Goal: Information Seeking & Learning: Learn about a topic

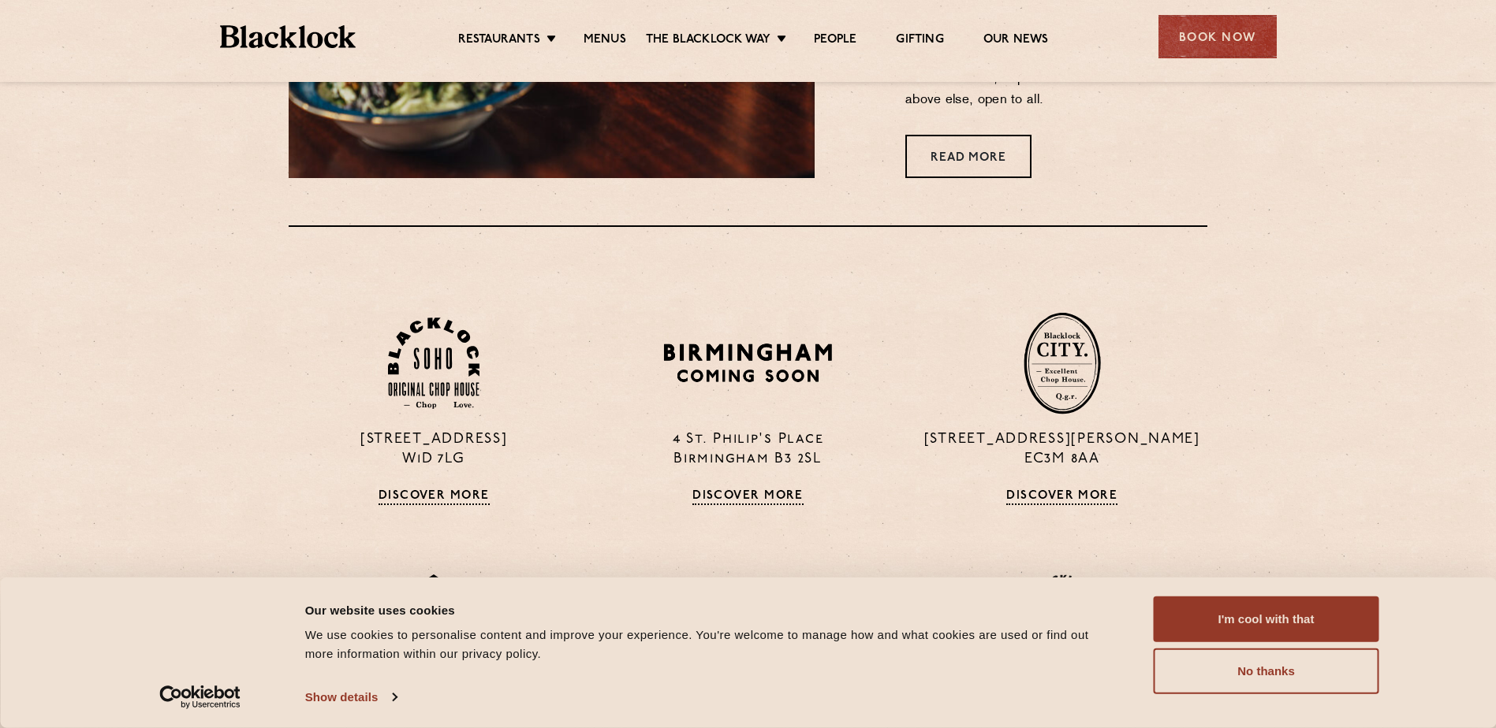
scroll to position [1025, 0]
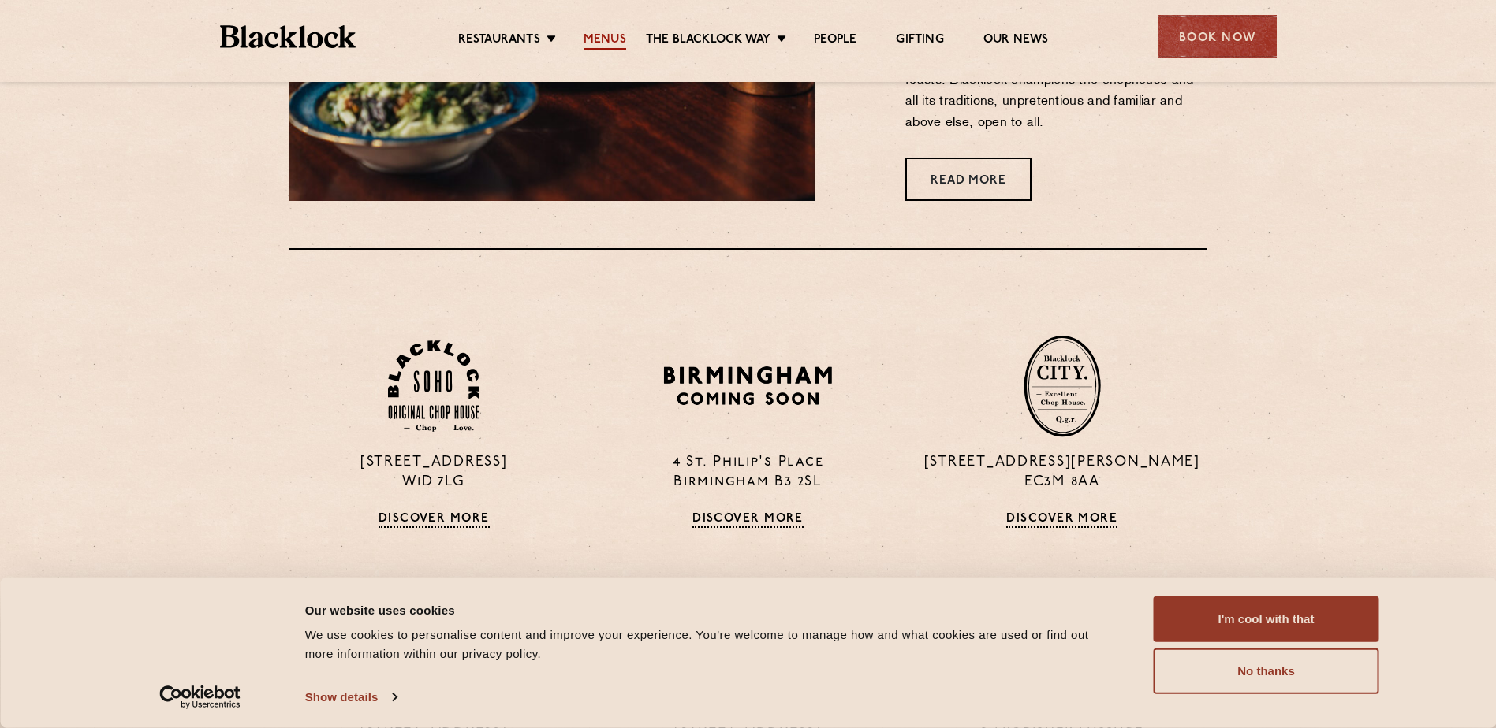
click at [585, 40] on link "Menus" at bounding box center [604, 40] width 43 height 17
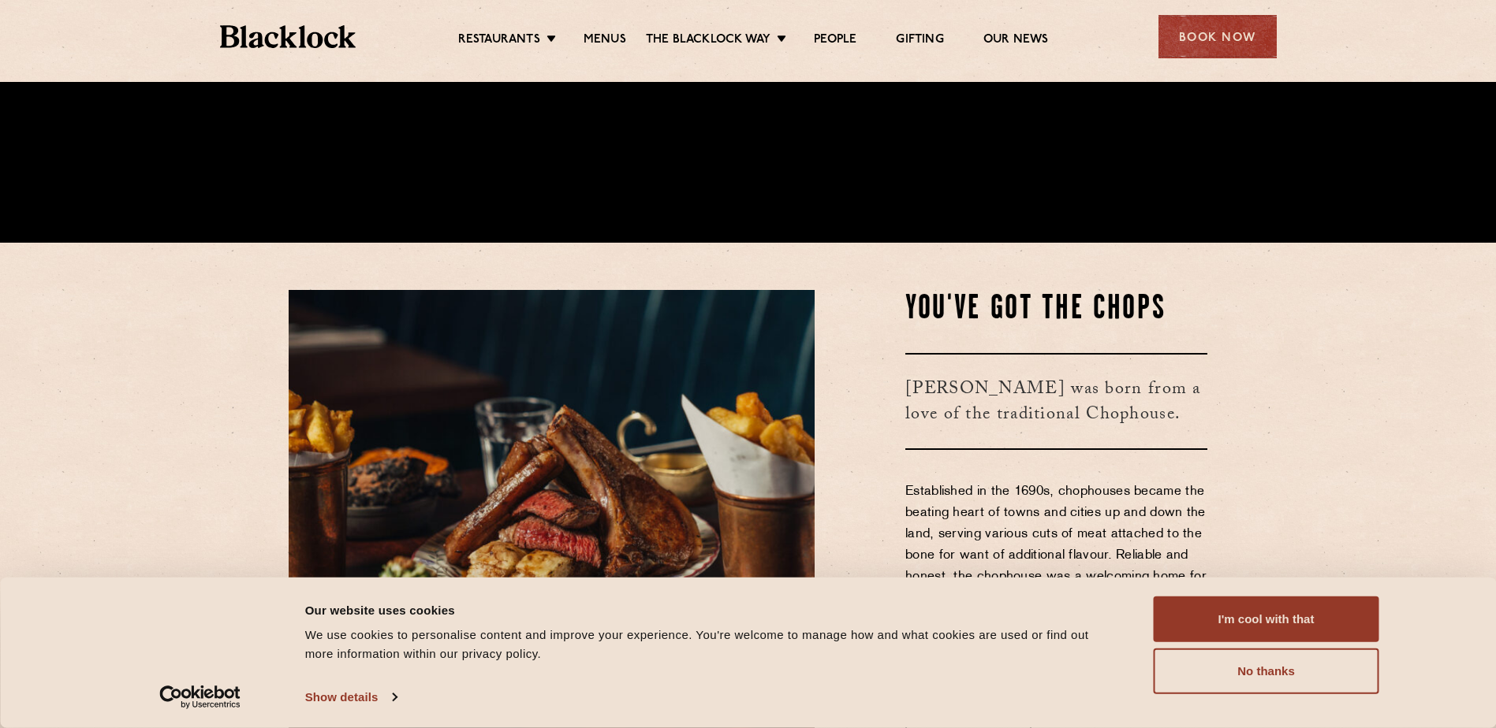
scroll to position [631, 0]
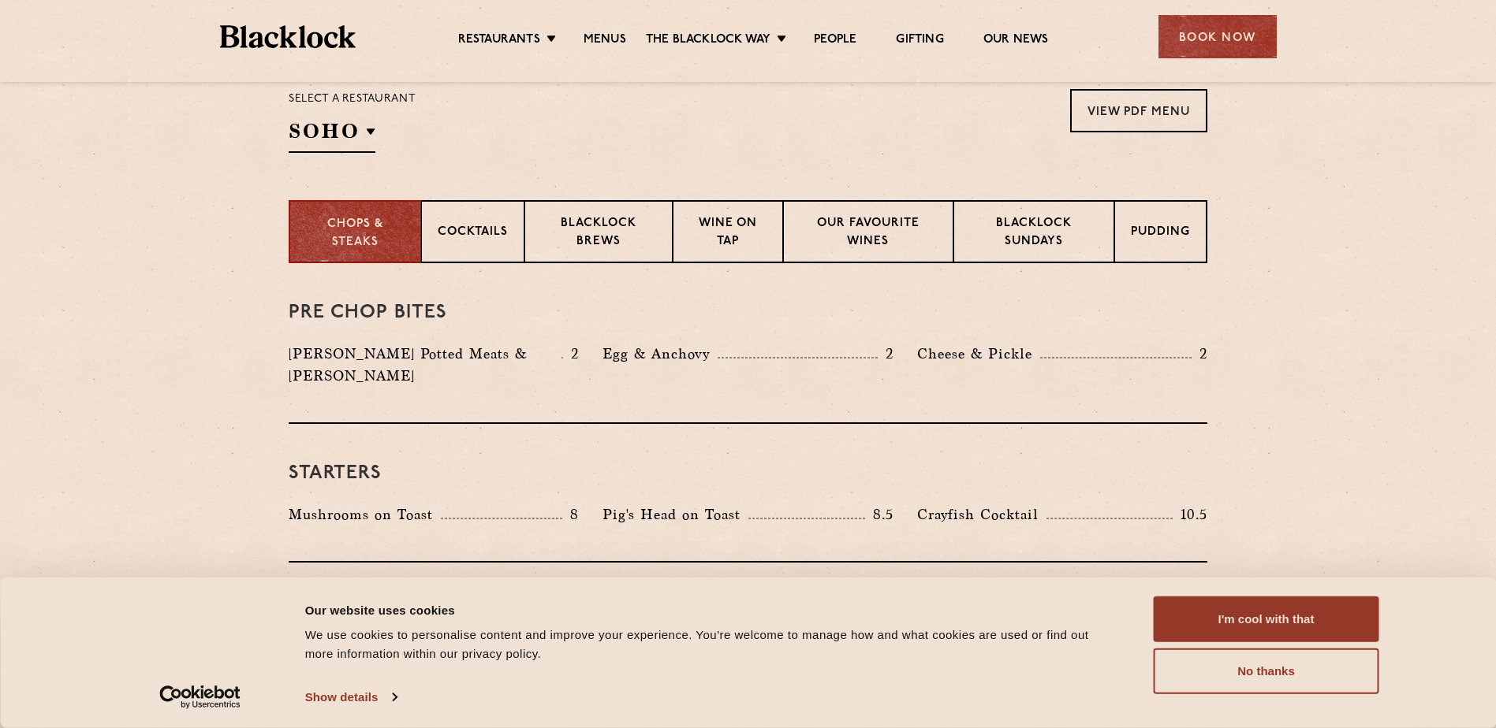
scroll to position [473, 0]
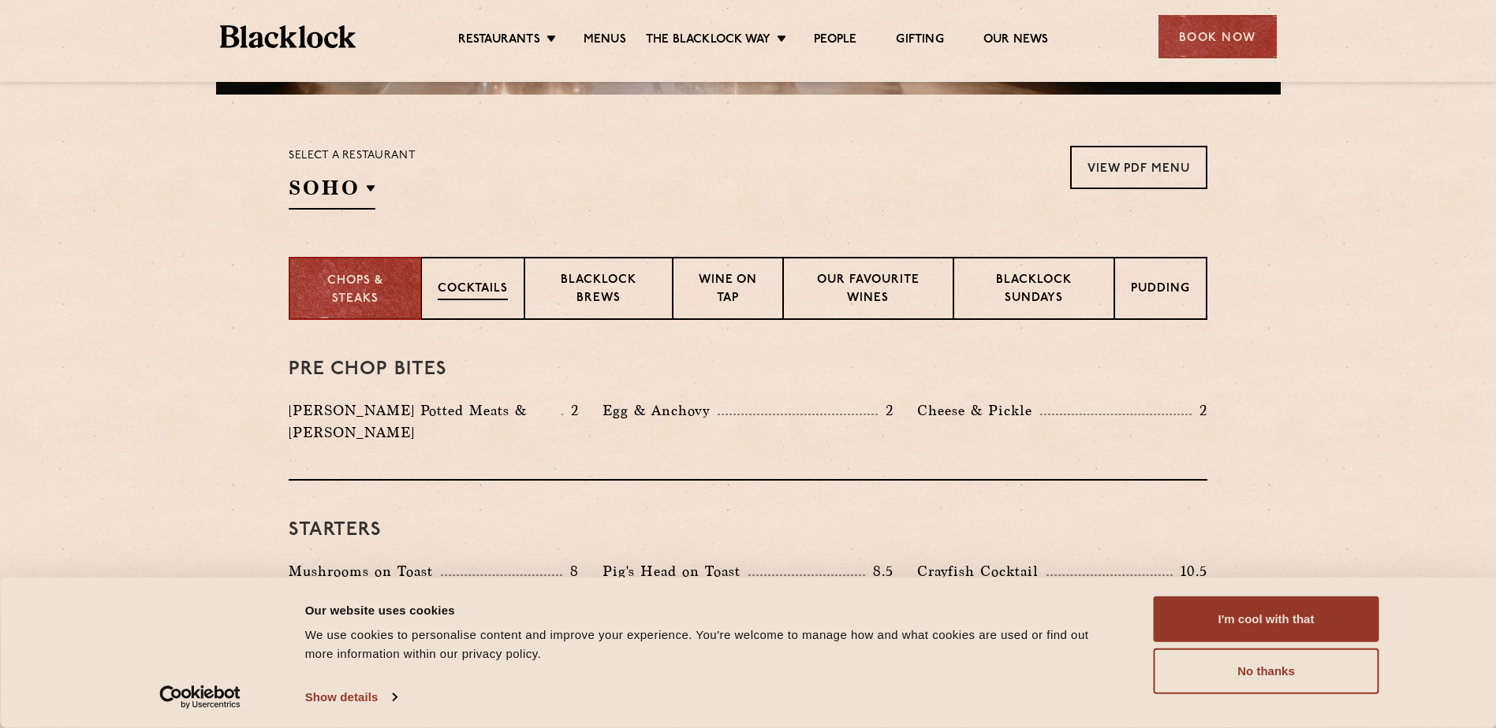
click at [471, 261] on div "Cocktails" at bounding box center [472, 288] width 103 height 63
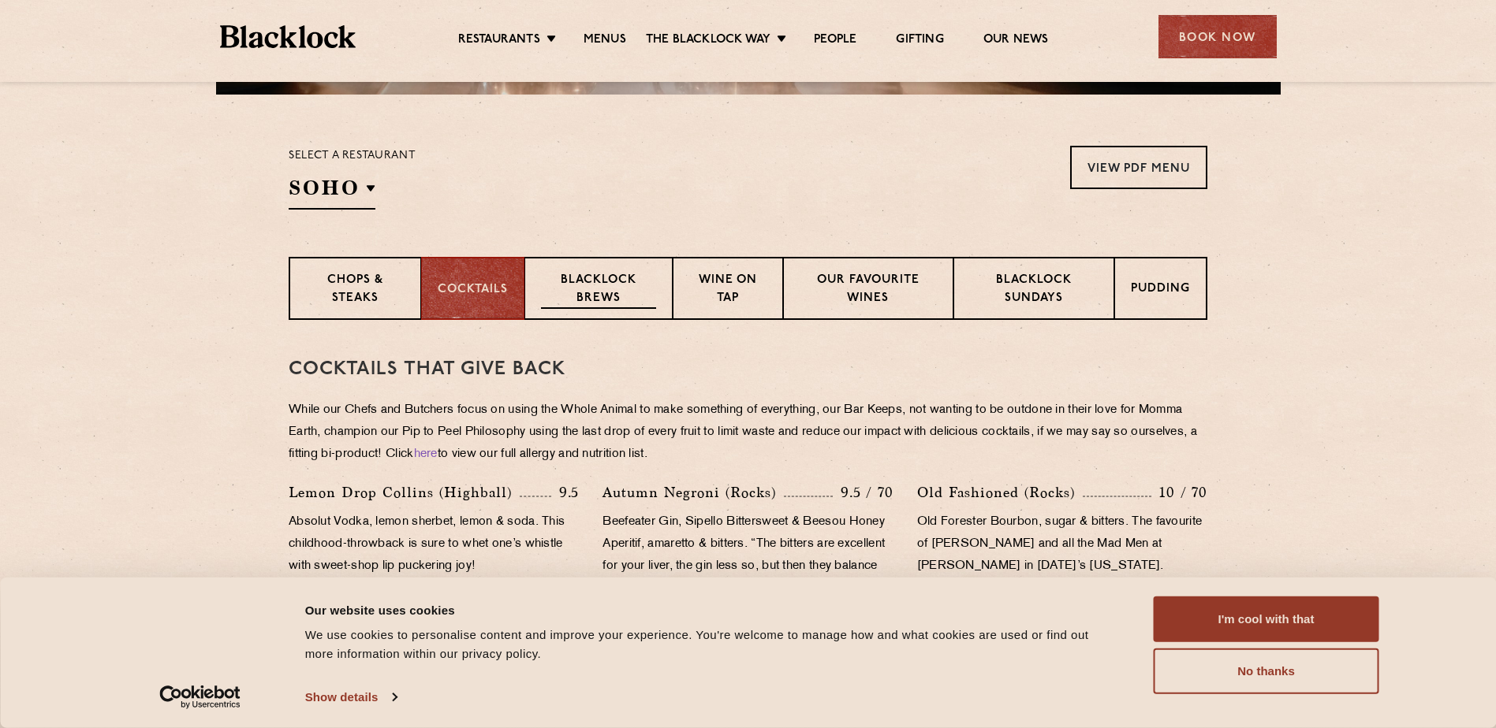
click at [626, 273] on p "Blacklock Brews" at bounding box center [598, 290] width 115 height 37
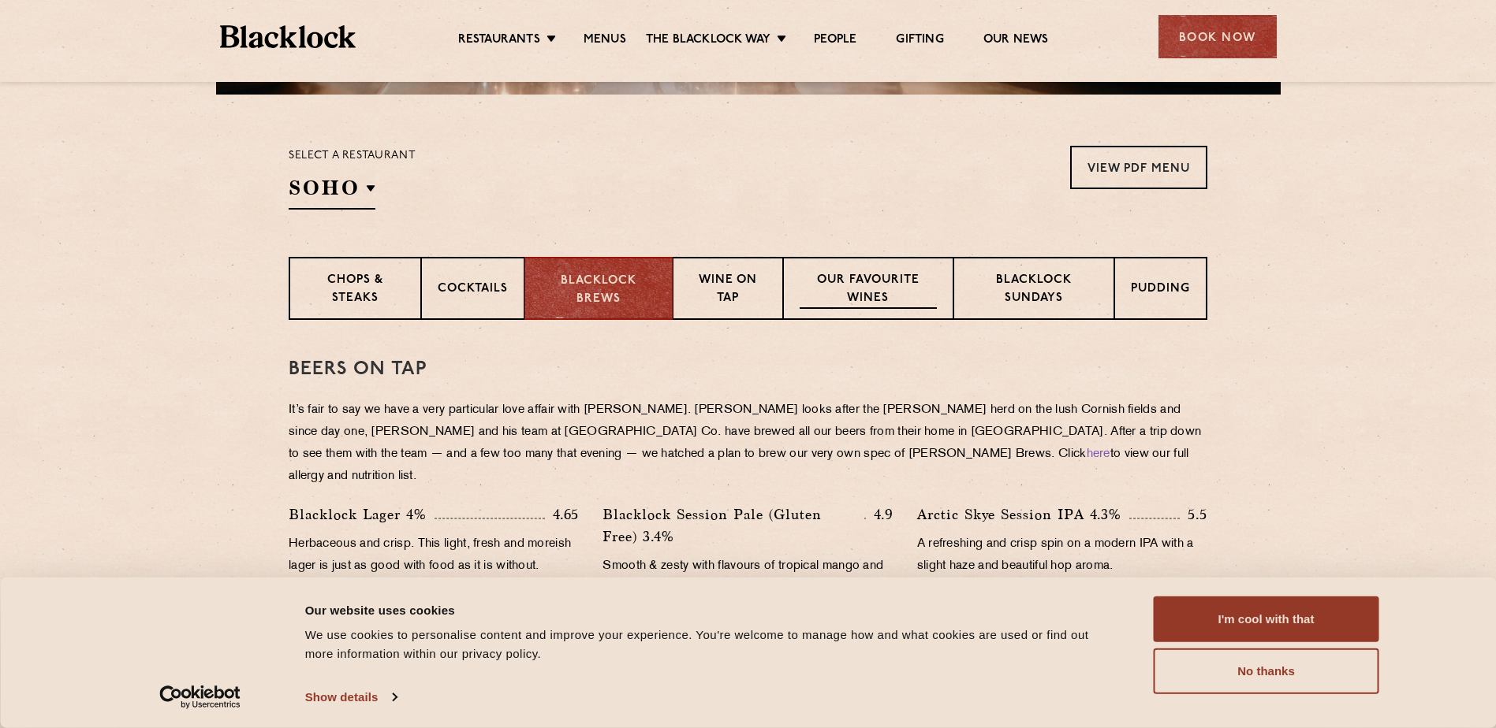
click at [864, 285] on p "Our favourite wines" at bounding box center [867, 290] width 136 height 37
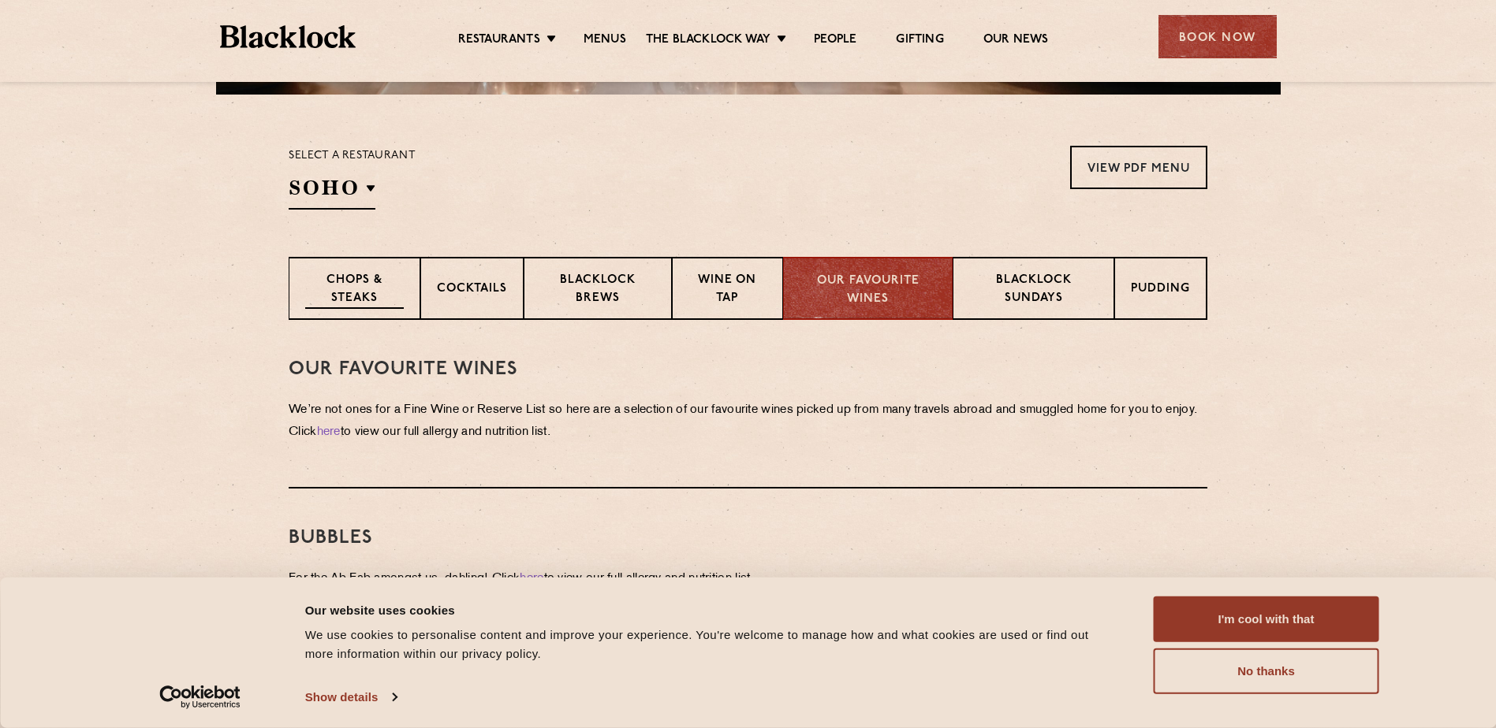
click at [379, 285] on p "Chops & Steaks" at bounding box center [354, 290] width 99 height 37
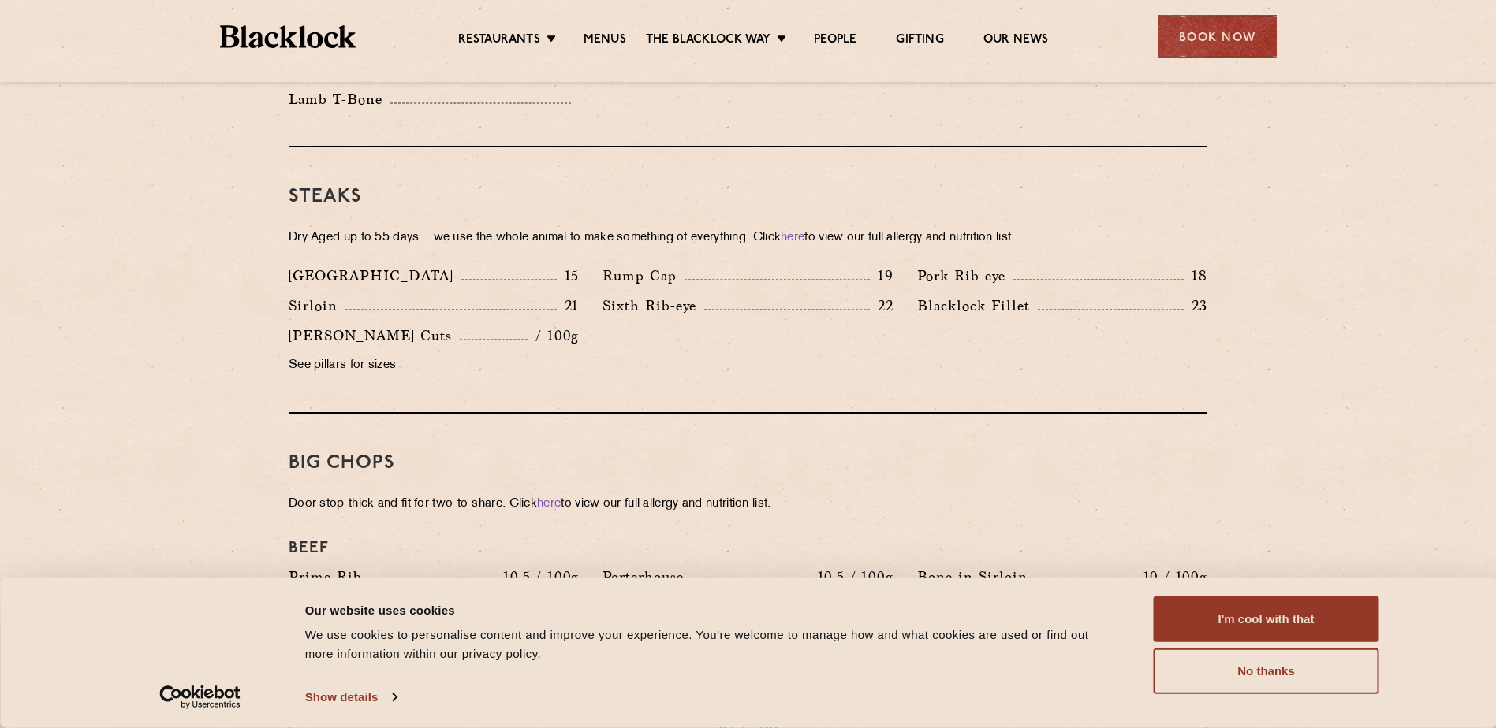
scroll to position [1104, 0]
